Goal: Information Seeking & Learning: Learn about a topic

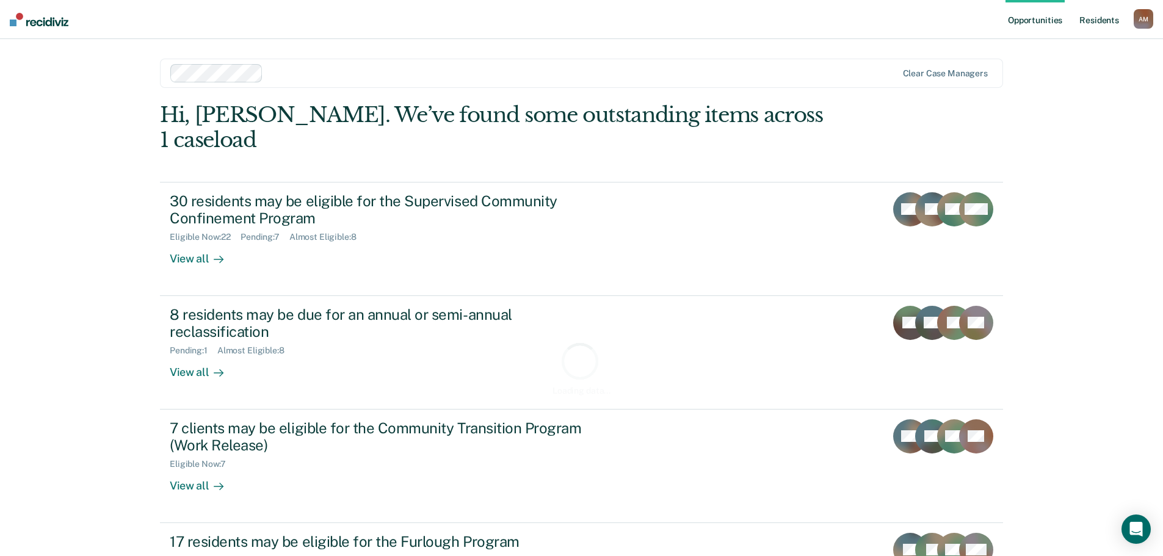
click at [1102, 24] on link "Resident s" at bounding box center [1099, 19] width 45 height 39
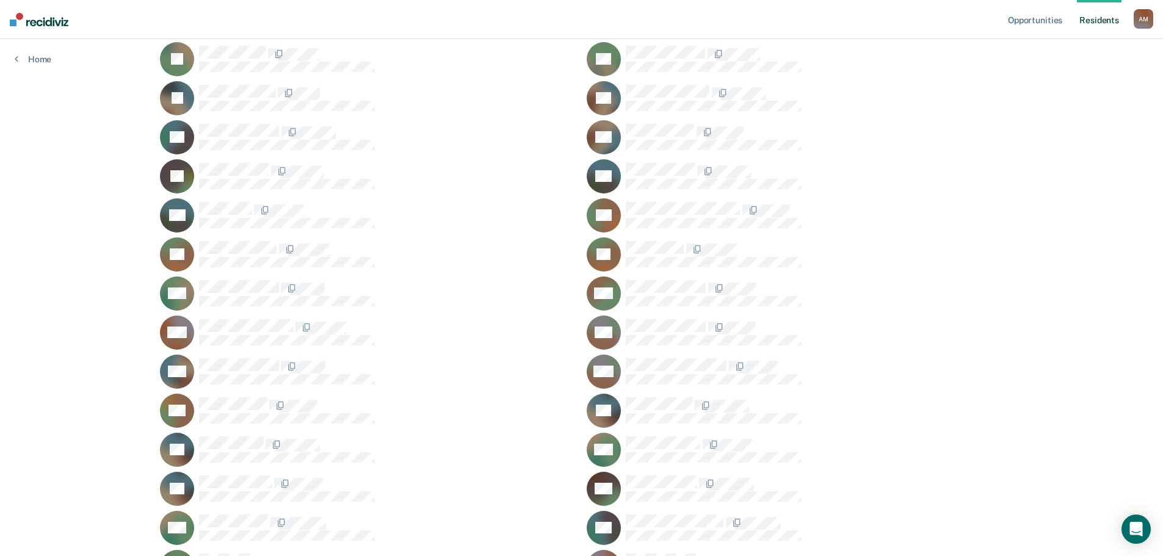
scroll to position [298, 0]
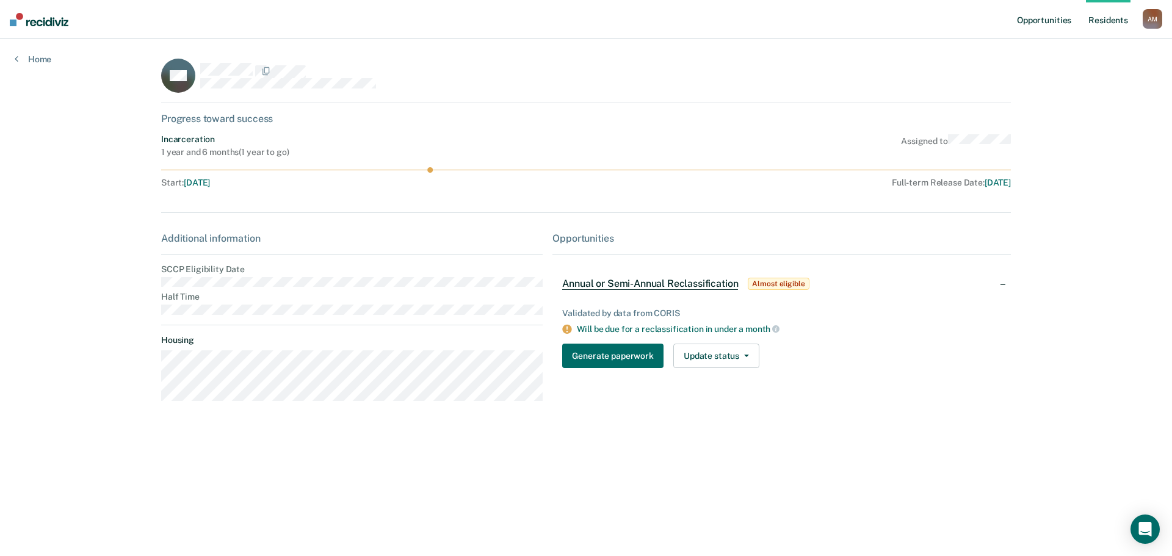
click at [1060, 20] on link "Opportunities" at bounding box center [1044, 19] width 59 height 39
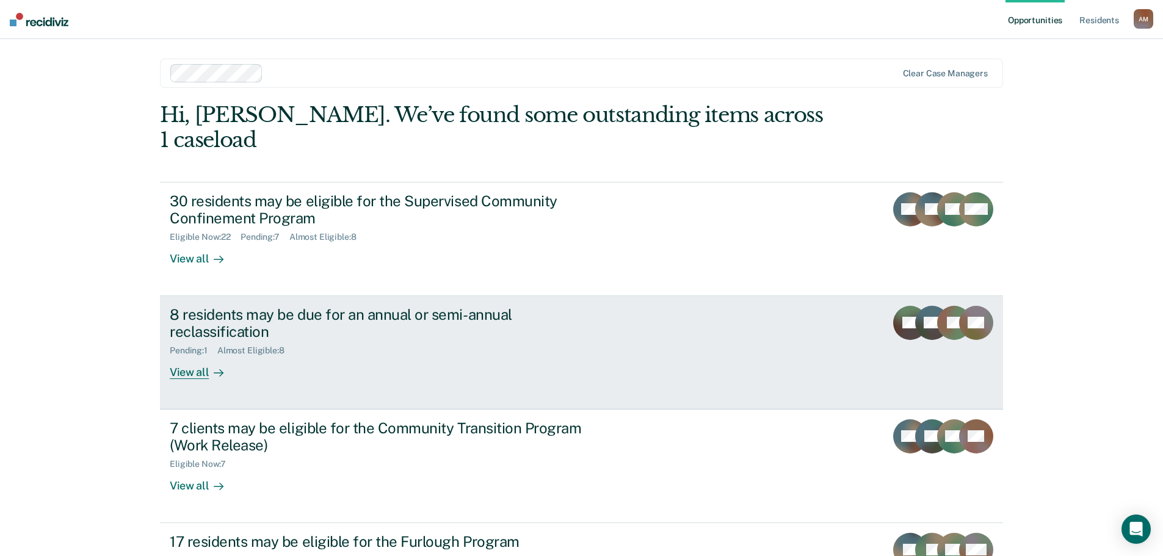
click at [199, 356] on div "View all" at bounding box center [204, 368] width 68 height 24
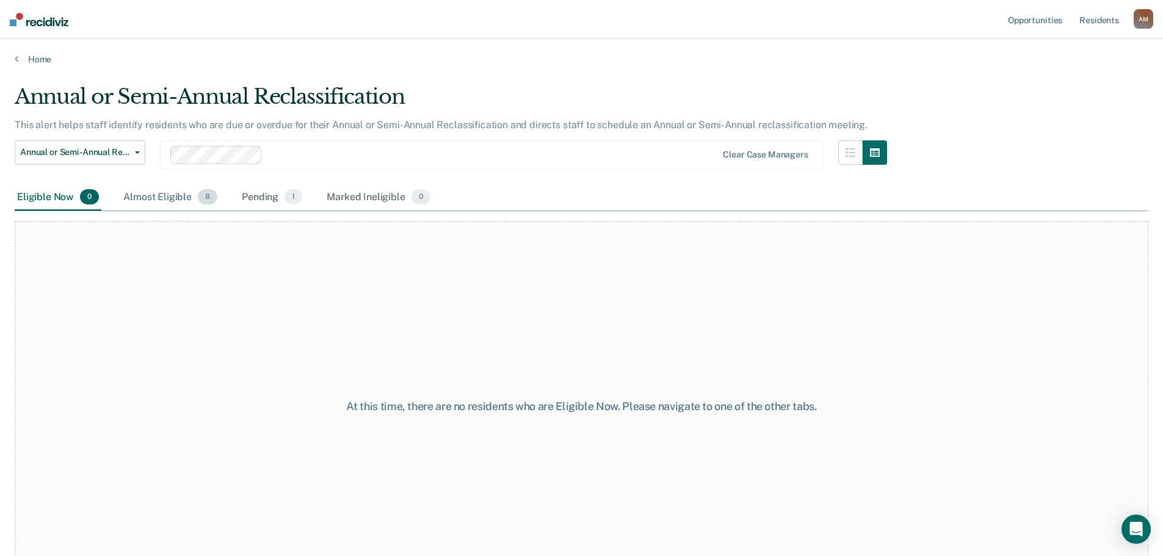
click at [156, 195] on div "Almost Eligible 8" at bounding box center [170, 197] width 99 height 27
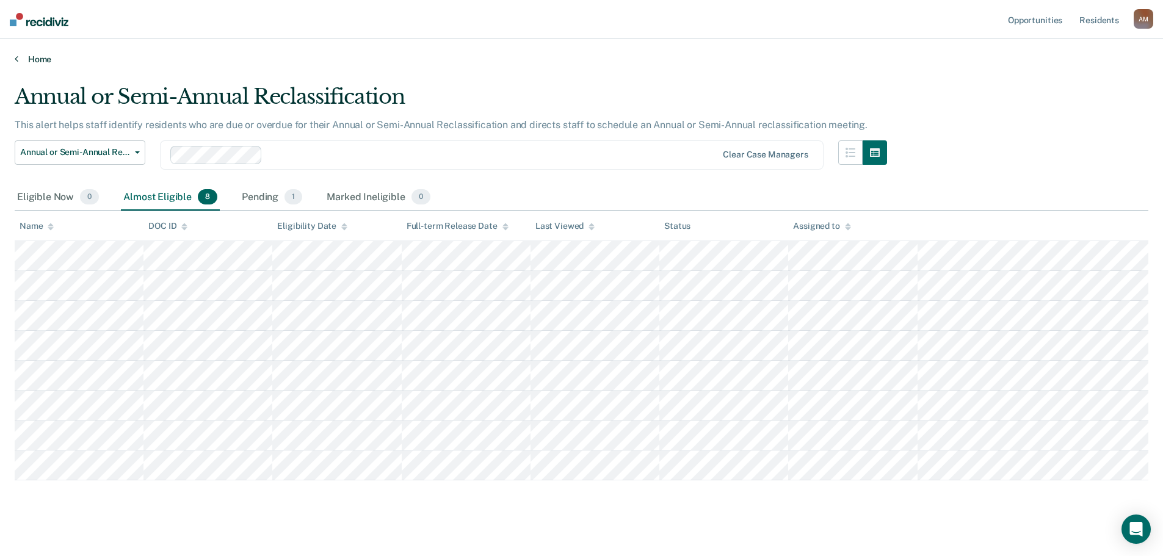
click at [43, 56] on link "Home" at bounding box center [582, 59] width 1134 height 11
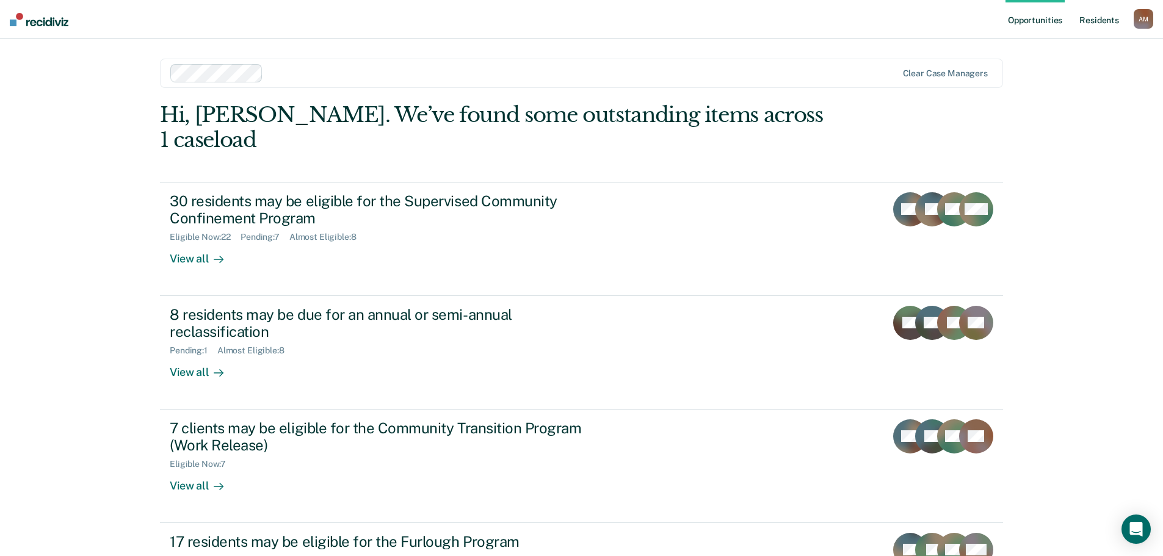
click at [1103, 11] on link "Resident s" at bounding box center [1099, 19] width 45 height 39
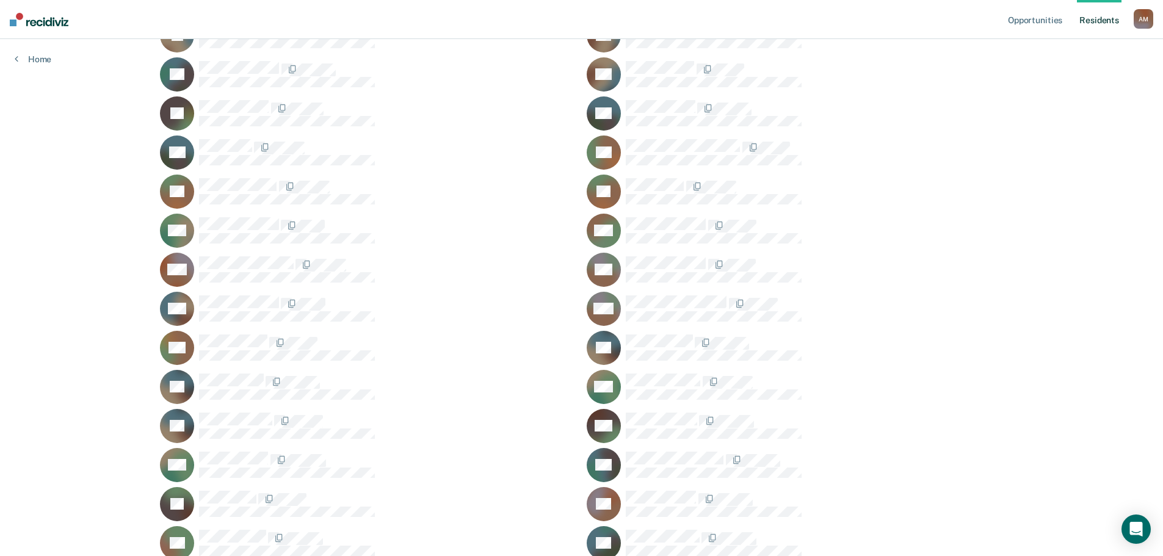
scroll to position [359, 0]
